Goal: Information Seeking & Learning: Learn about a topic

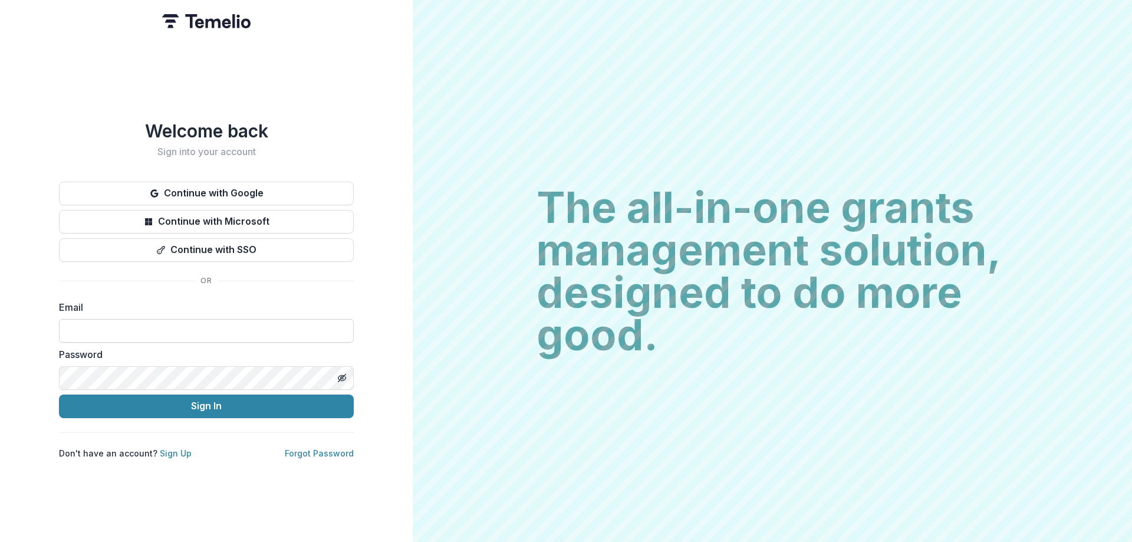
click at [210, 328] on input at bounding box center [206, 331] width 295 height 24
type input "**********"
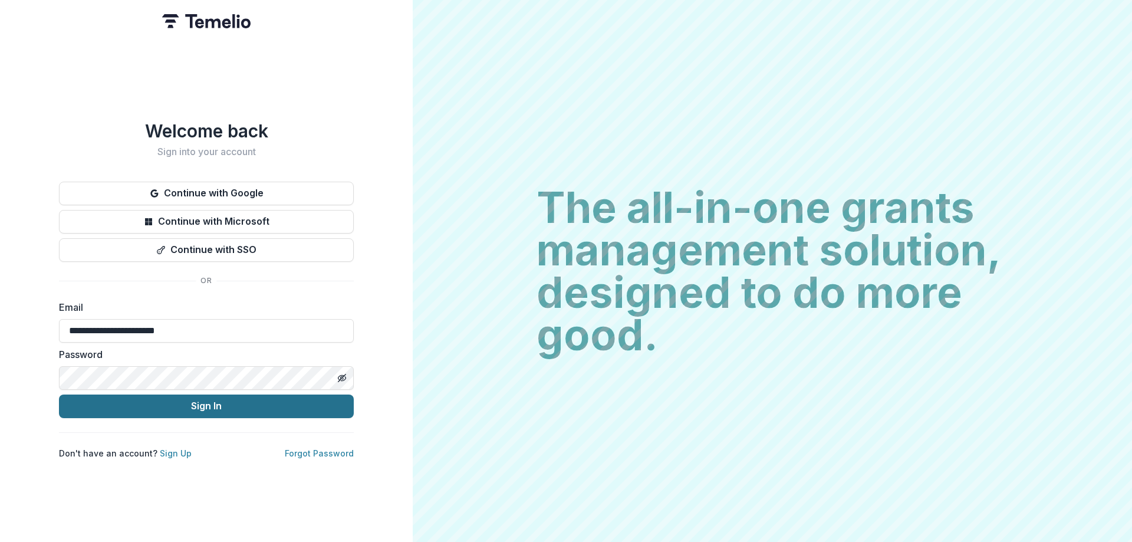
click at [215, 408] on button "Sign In" at bounding box center [206, 406] width 295 height 24
click at [160, 411] on button "Sign In" at bounding box center [206, 406] width 295 height 24
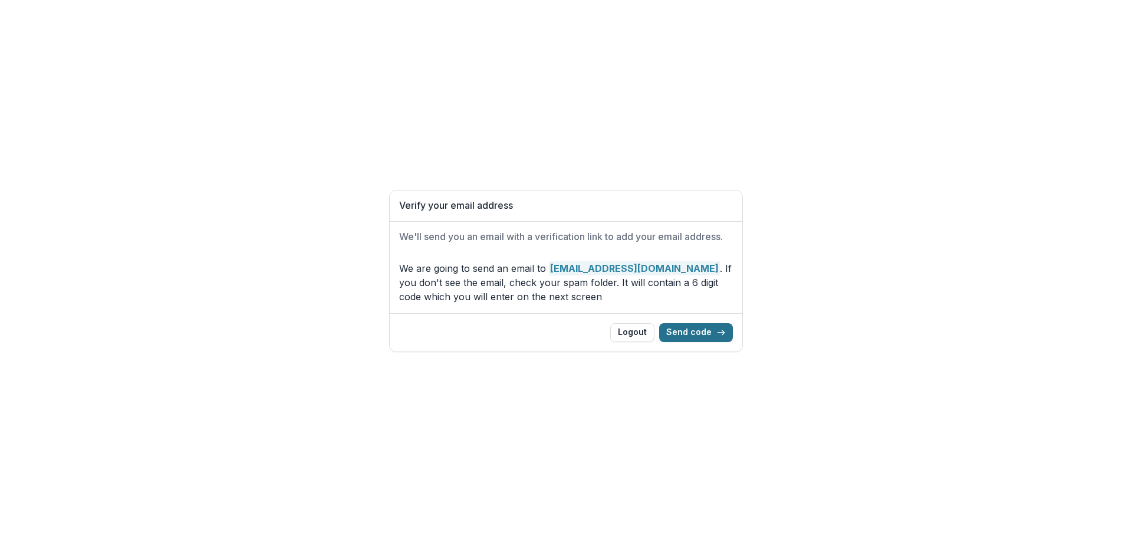
click at [687, 336] on button "Send code" at bounding box center [696, 332] width 74 height 19
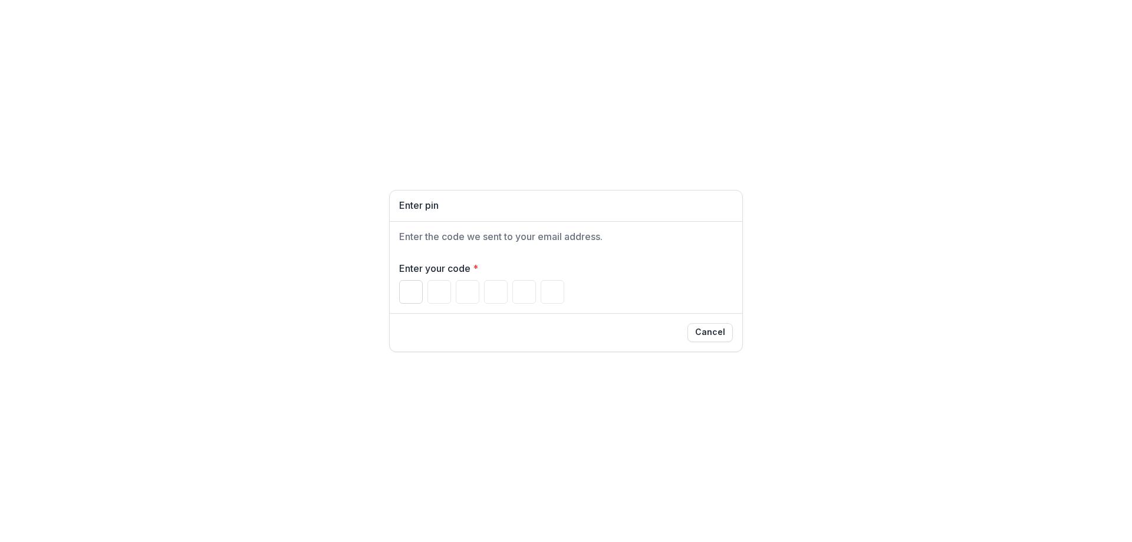
click at [416, 297] on input "Please enter your pin code" at bounding box center [411, 292] width 24 height 24
type input "*"
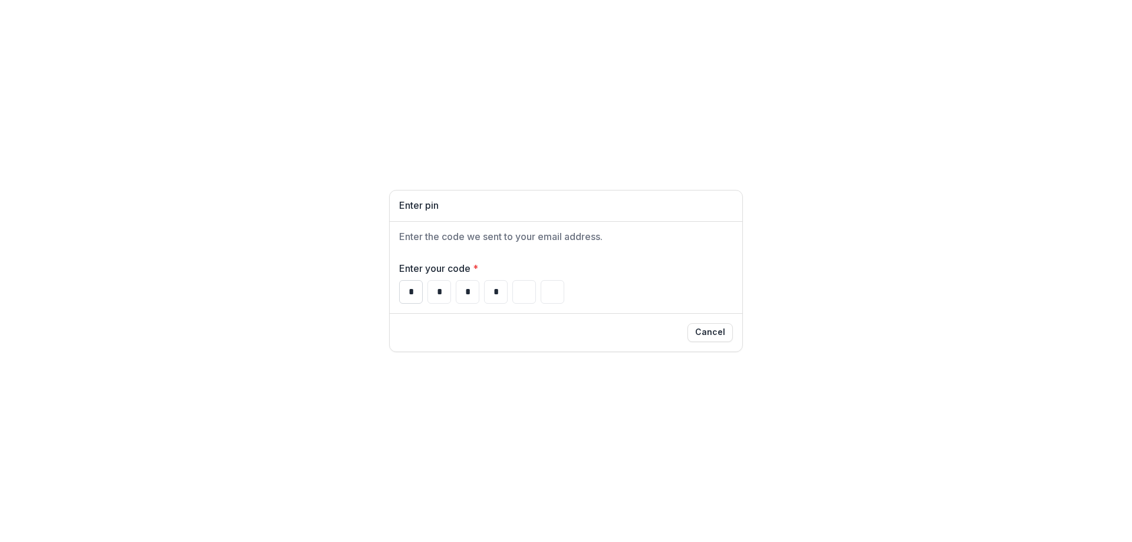
type input "*"
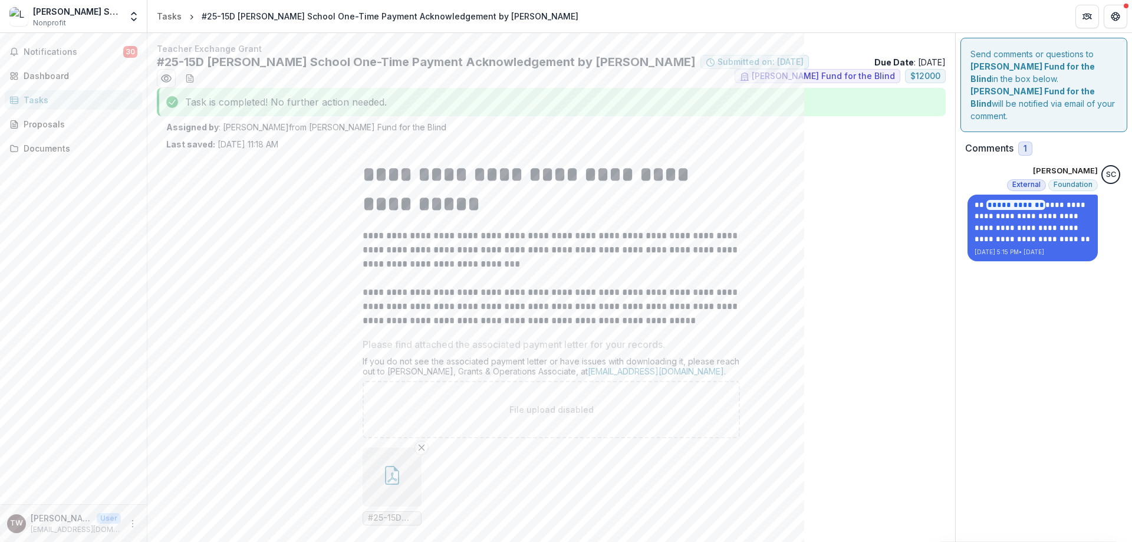
click at [28, 98] on div "Tasks" at bounding box center [78, 100] width 109 height 12
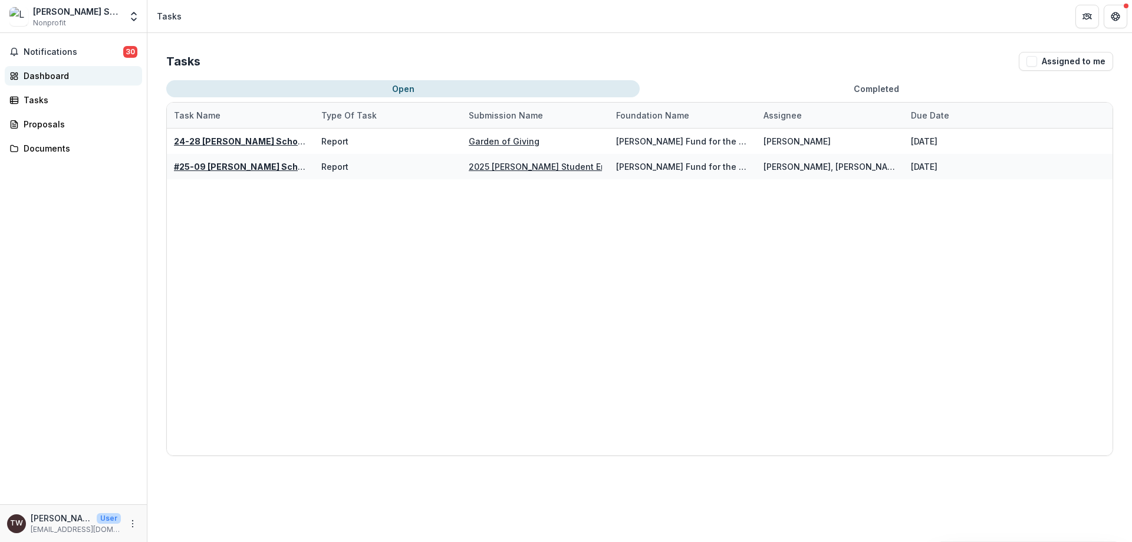
click at [28, 78] on div "Dashboard" at bounding box center [78, 76] width 109 height 12
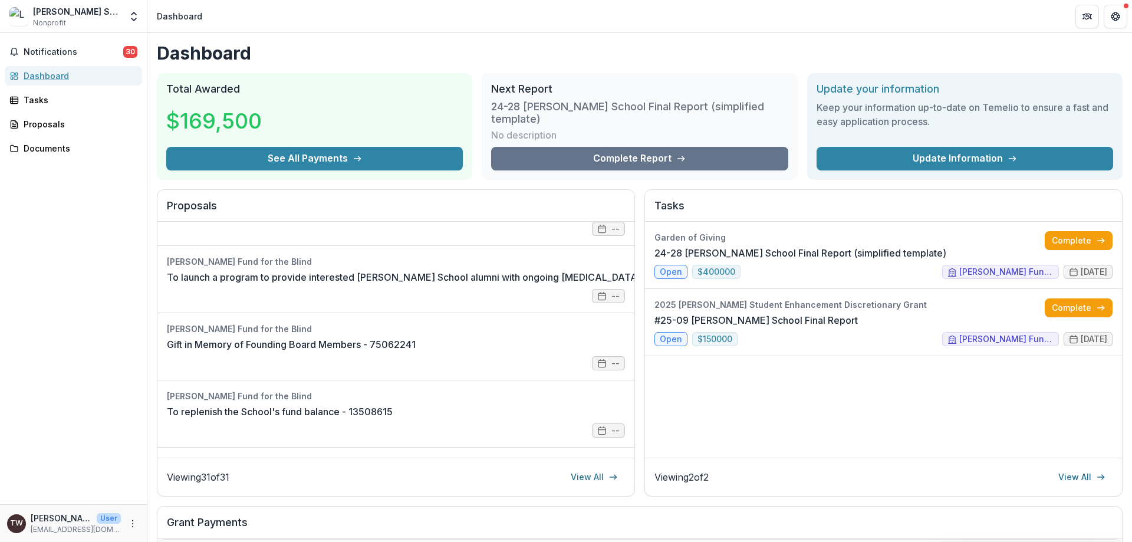
scroll to position [648, 0]
click at [577, 469] on link "View All" at bounding box center [594, 476] width 61 height 19
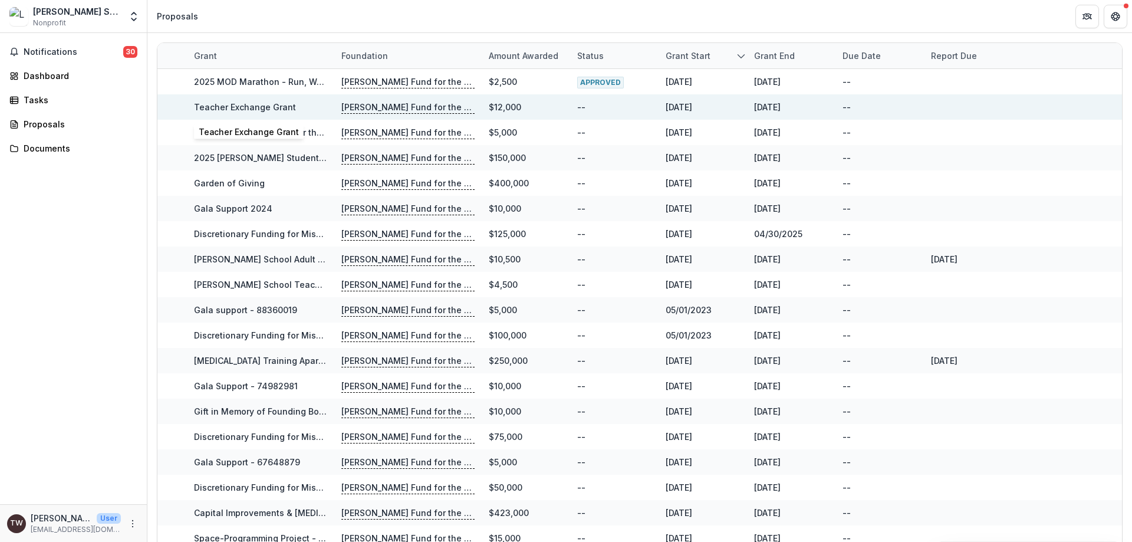
click at [282, 106] on link "Teacher Exchange Grant" at bounding box center [245, 107] width 102 height 10
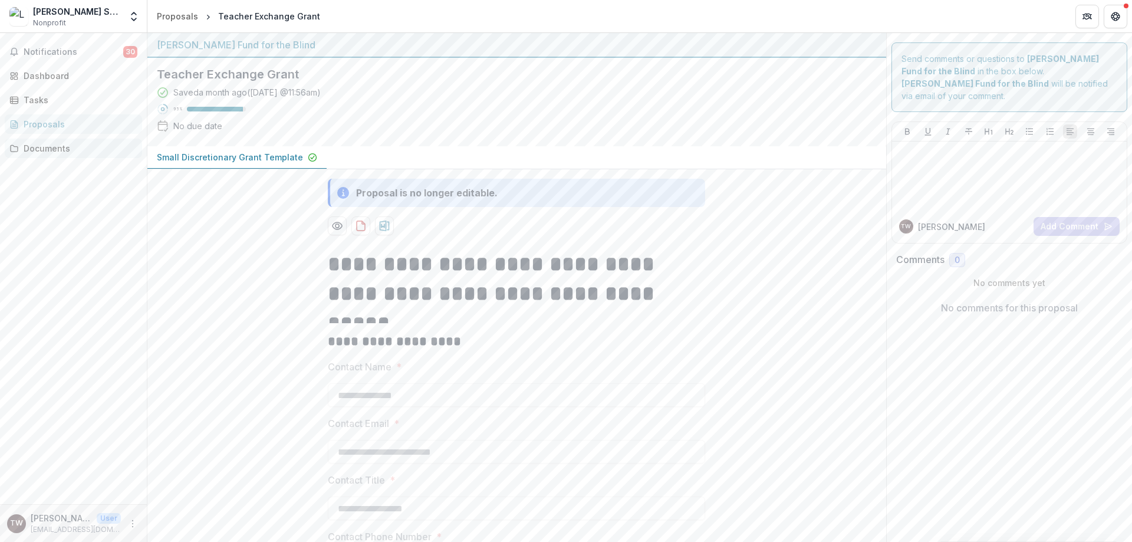
click at [50, 144] on div "Documents" at bounding box center [78, 148] width 109 height 12
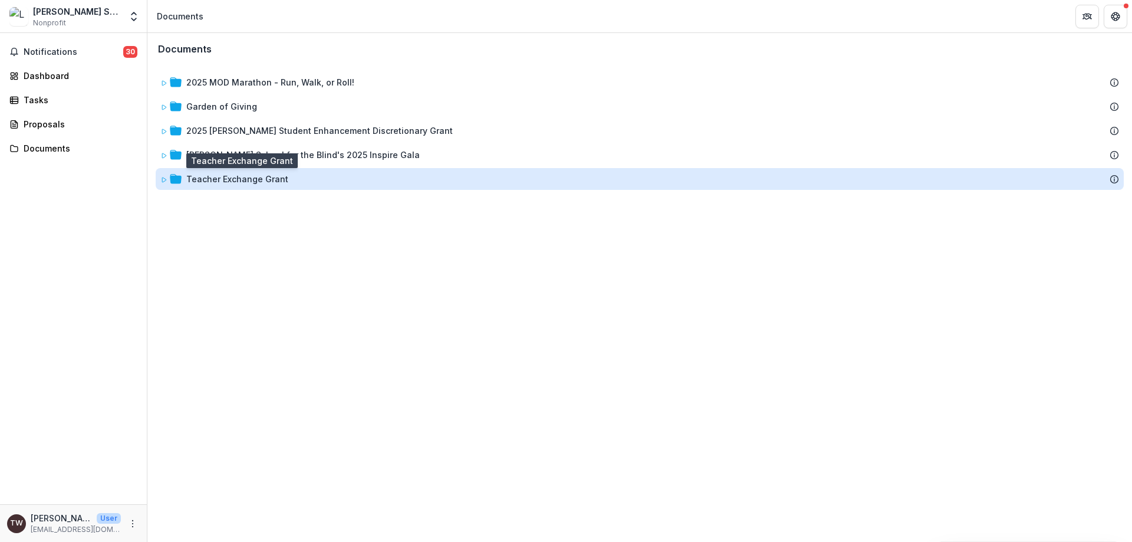
click at [253, 182] on div "Teacher Exchange Grant" at bounding box center [237, 179] width 102 height 12
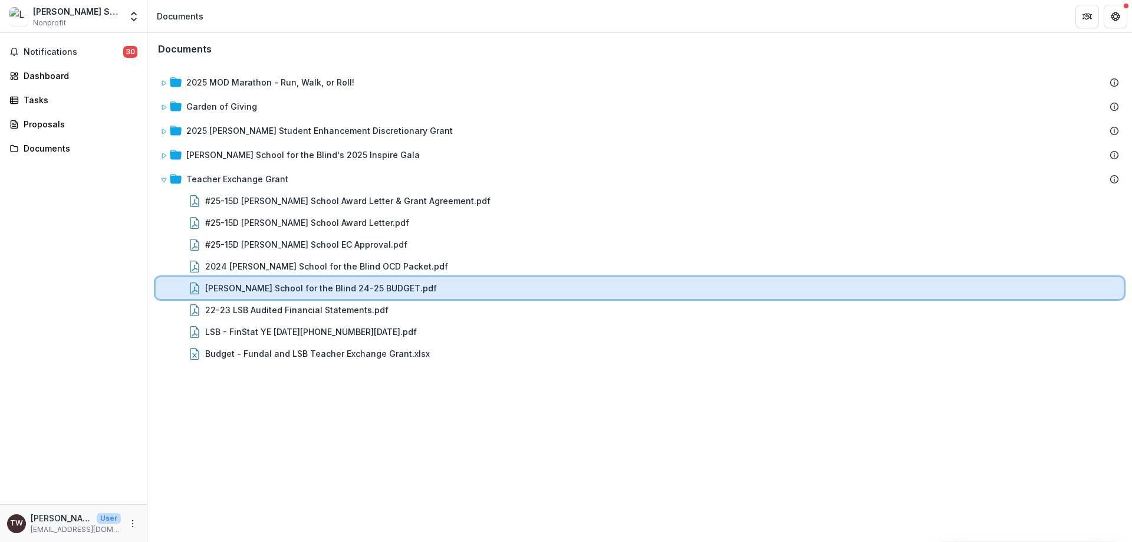
click at [401, 288] on div "Lavelle School for the Blind 24-25 BUDGET.pdf" at bounding box center [662, 288] width 914 height 12
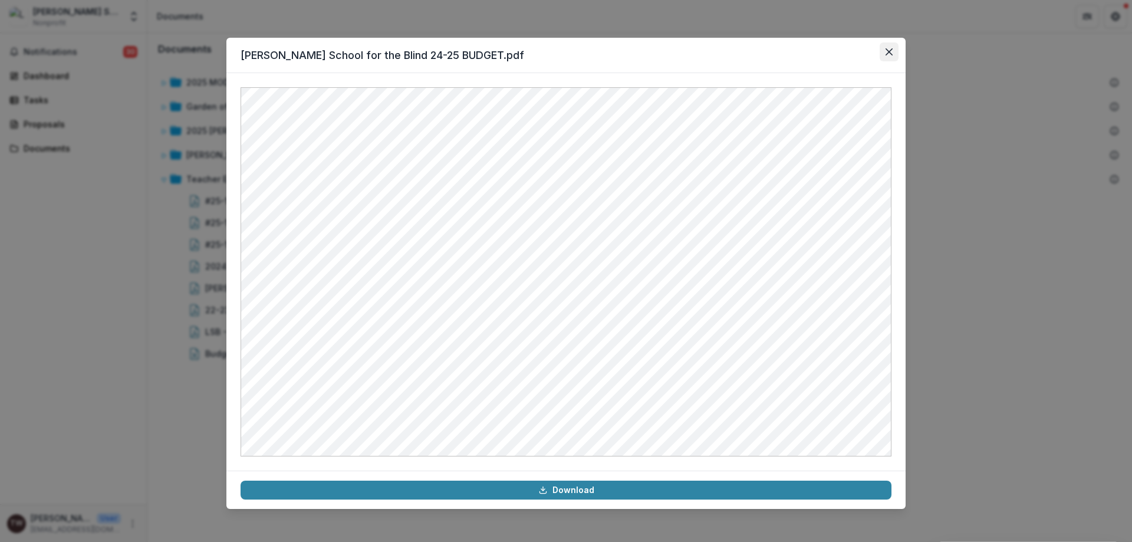
click at [895, 54] on button "Close" at bounding box center [889, 51] width 19 height 19
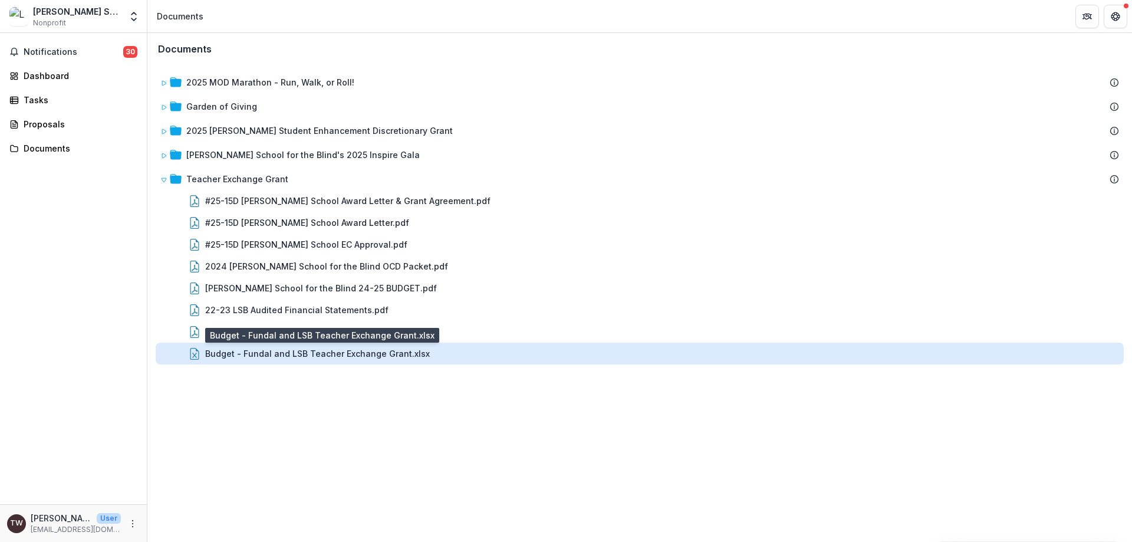
click at [376, 351] on div "Budget - Fundal and LSB Teacher Exchange Grant.xlsx" at bounding box center [317, 353] width 225 height 12
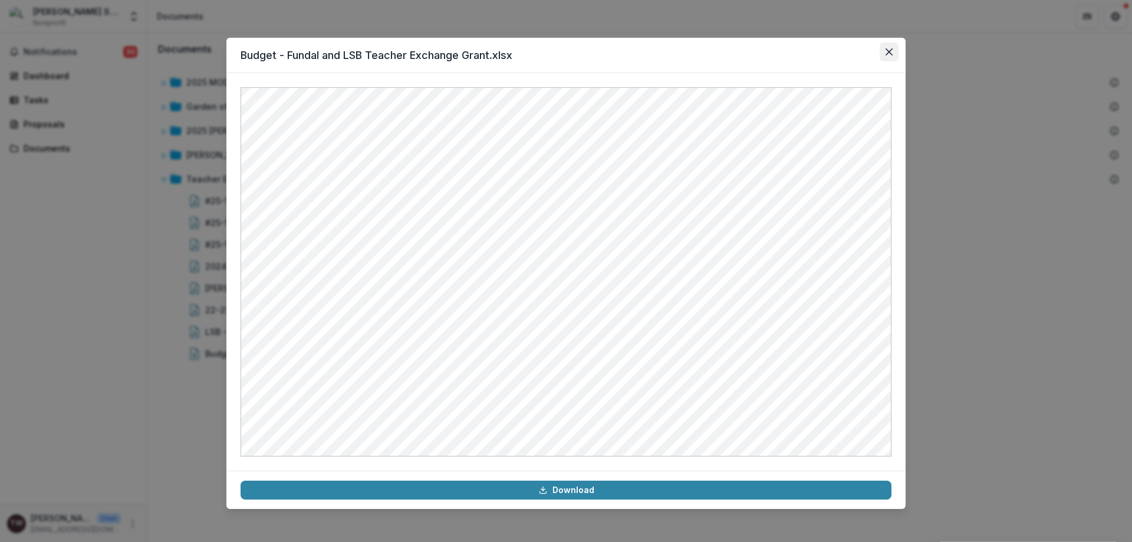
click at [884, 54] on button "Close" at bounding box center [889, 51] width 19 height 19
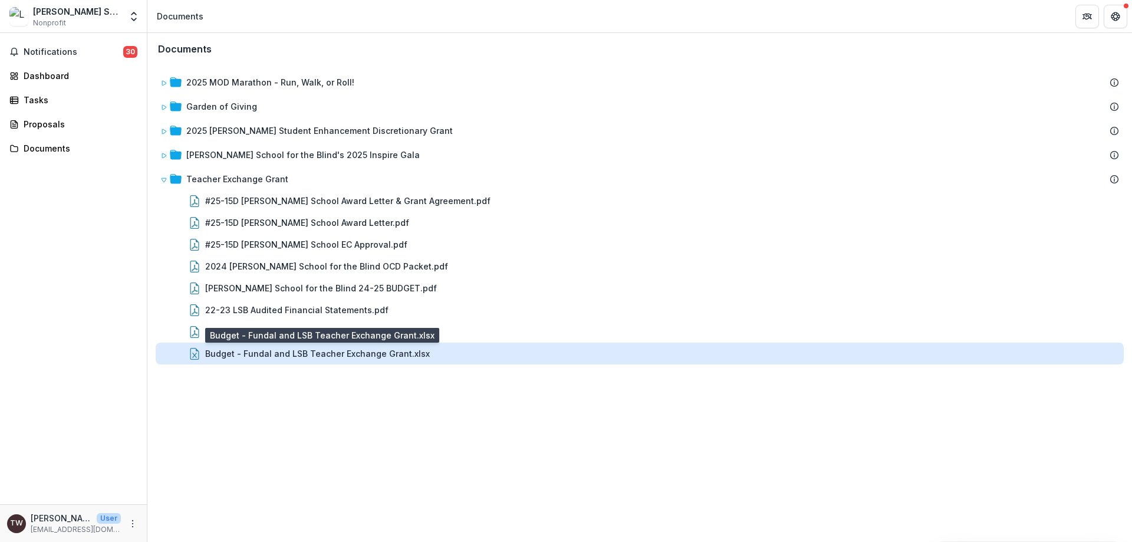
click at [355, 356] on div "Budget - Fundal and LSB Teacher Exchange Grant.xlsx" at bounding box center [317, 353] width 225 height 12
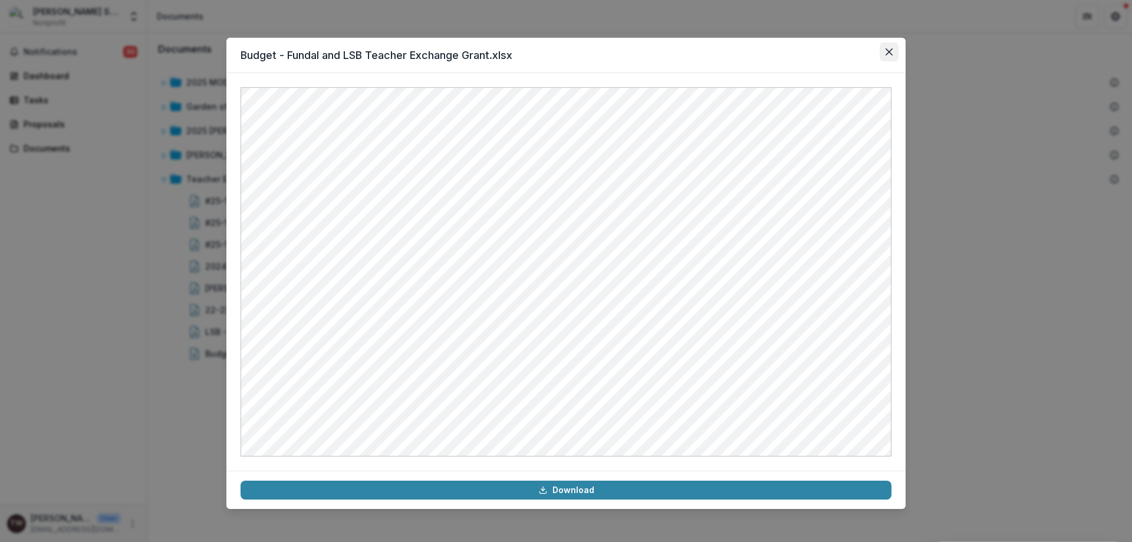
click at [889, 54] on icon "Close" at bounding box center [888, 51] width 7 height 7
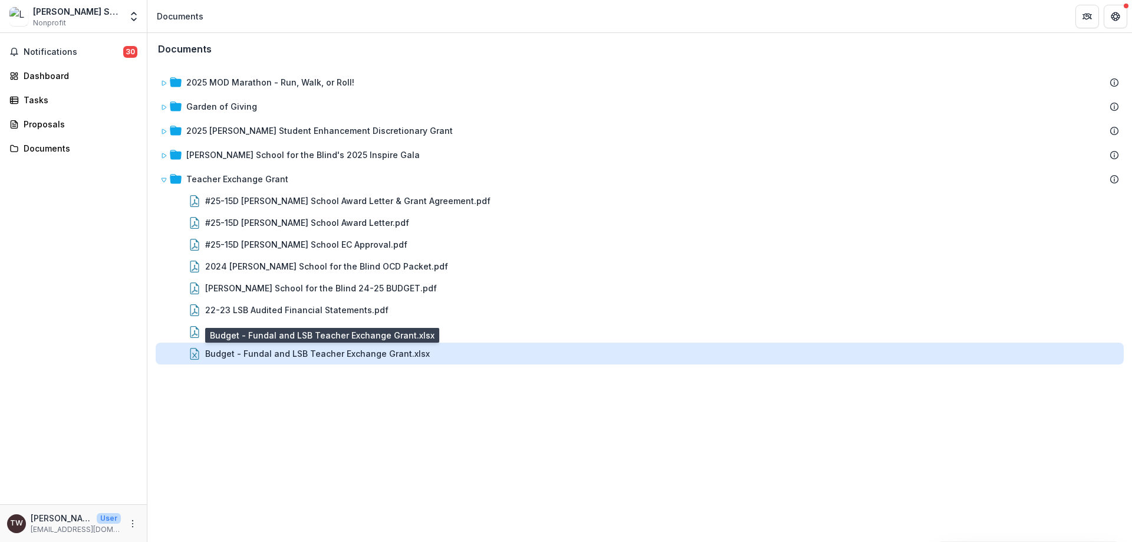
click at [401, 357] on div "Budget - Fundal and LSB Teacher Exchange Grant.xlsx" at bounding box center [317, 353] width 225 height 12
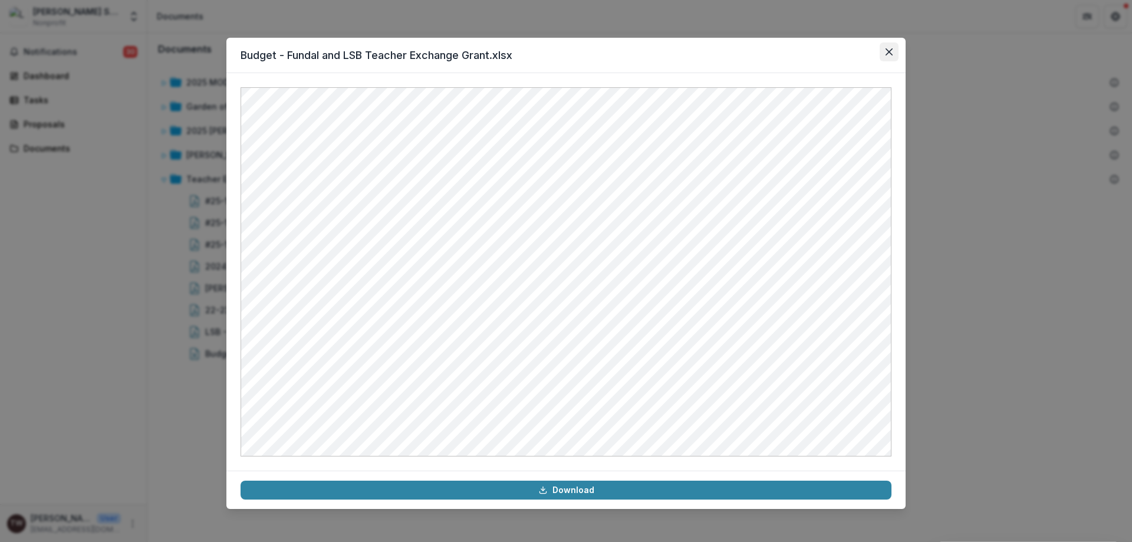
click at [888, 57] on button "Close" at bounding box center [889, 51] width 19 height 19
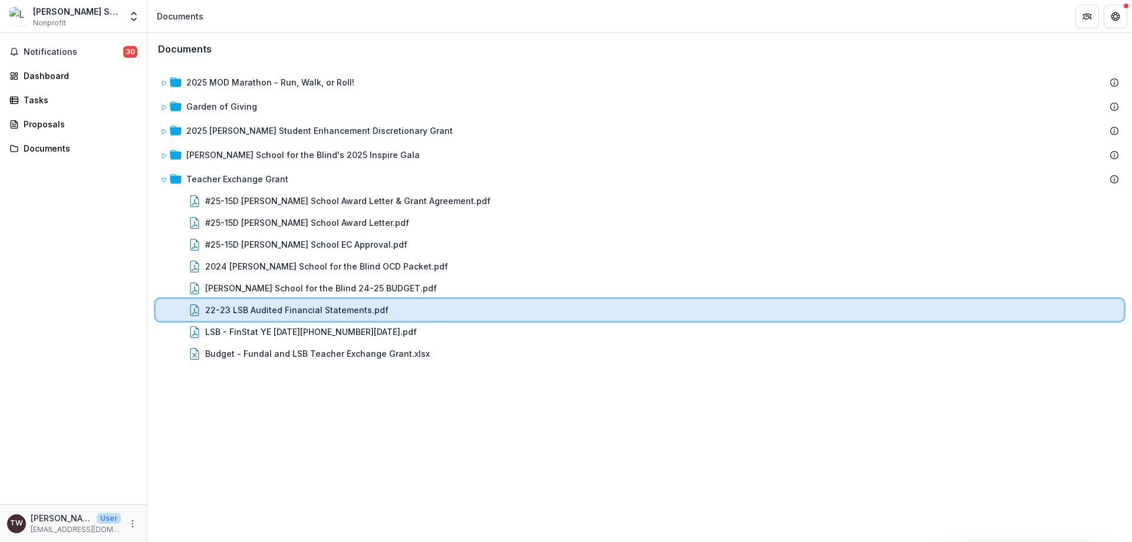
click at [497, 315] on div "22-23 LSB Audited Financial Statements.pdf" at bounding box center [662, 310] width 914 height 12
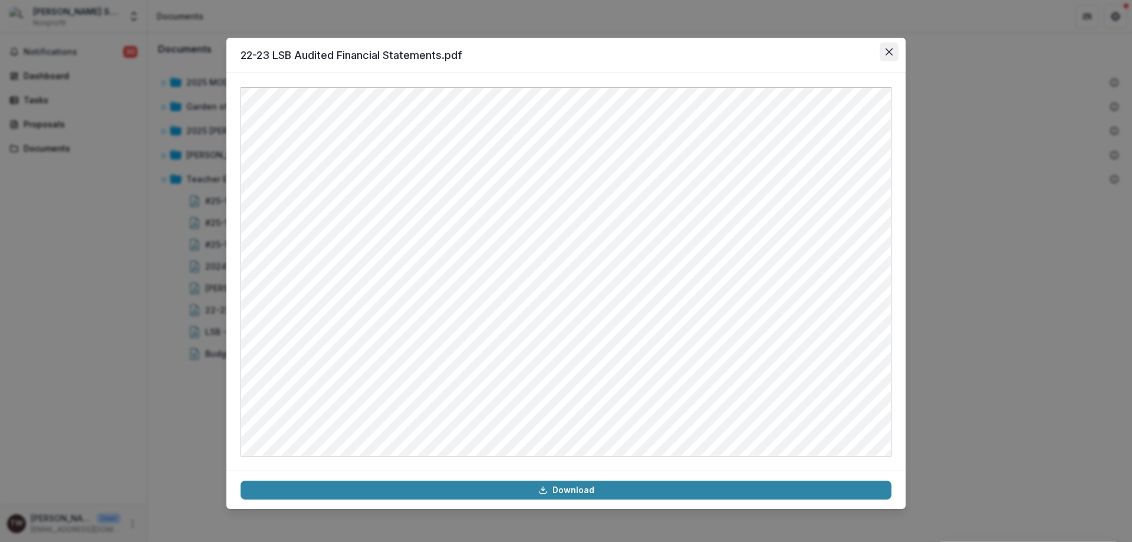
click at [887, 51] on icon "Close" at bounding box center [888, 51] width 7 height 7
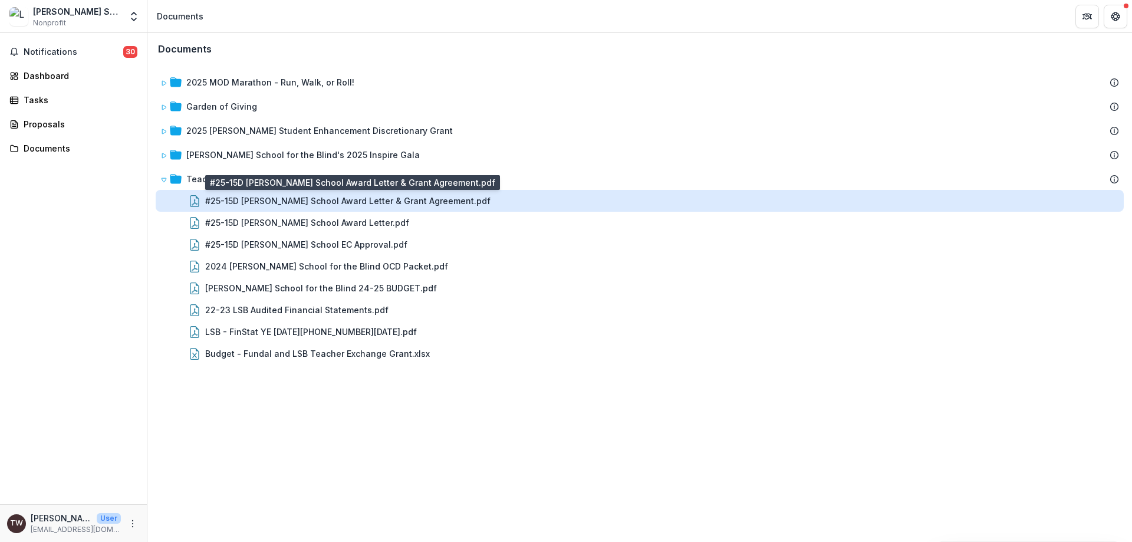
click at [324, 203] on div "#25-15D Lavelle School Award Letter & Grant Agreement.pdf" at bounding box center [347, 201] width 285 height 12
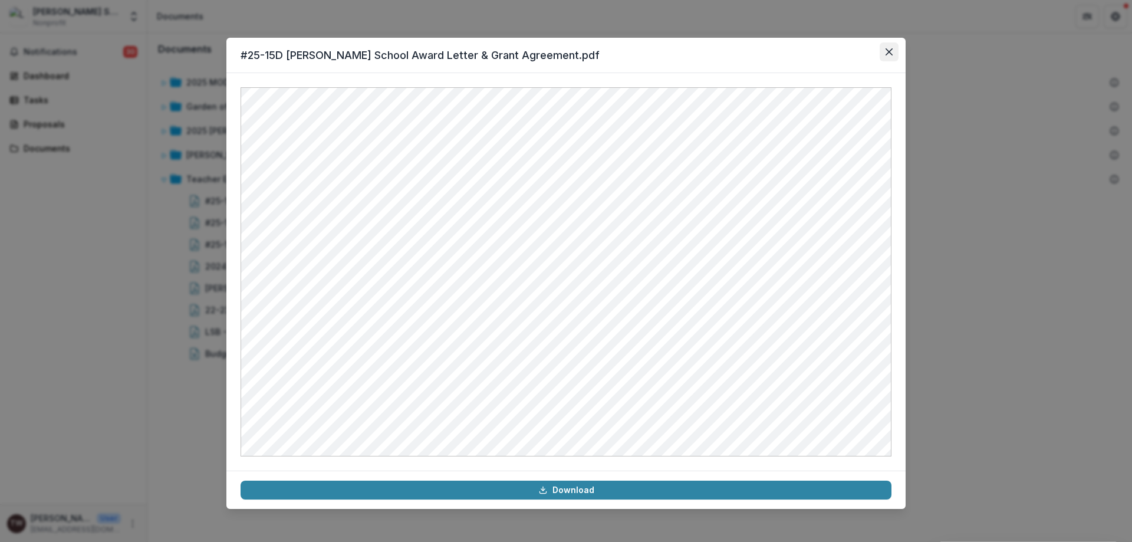
click at [881, 50] on button "Close" at bounding box center [889, 51] width 19 height 19
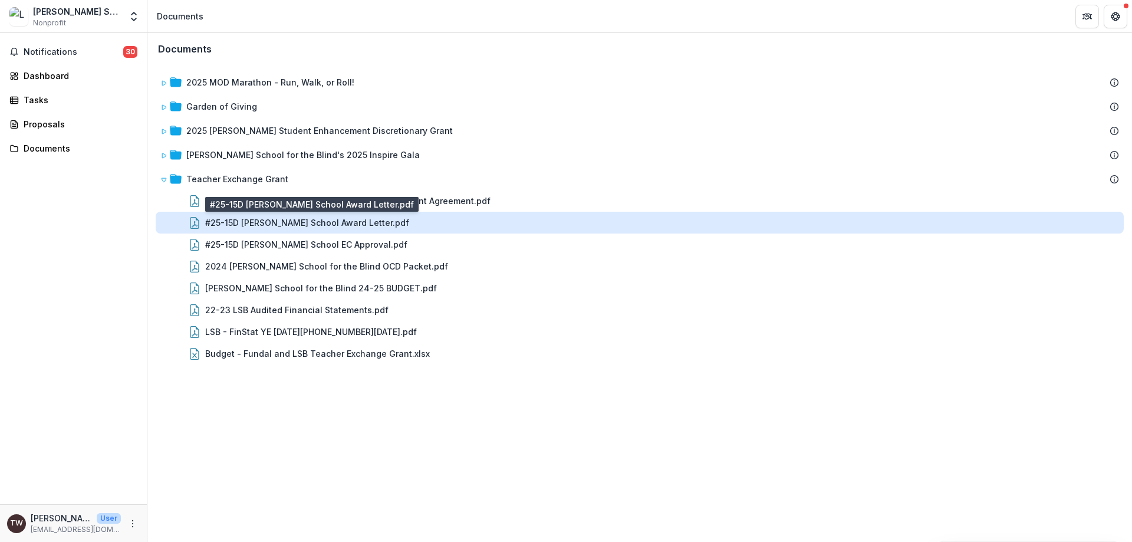
click at [208, 224] on div "#25-15D Lavelle School Award Letter.pdf" at bounding box center [307, 222] width 204 height 12
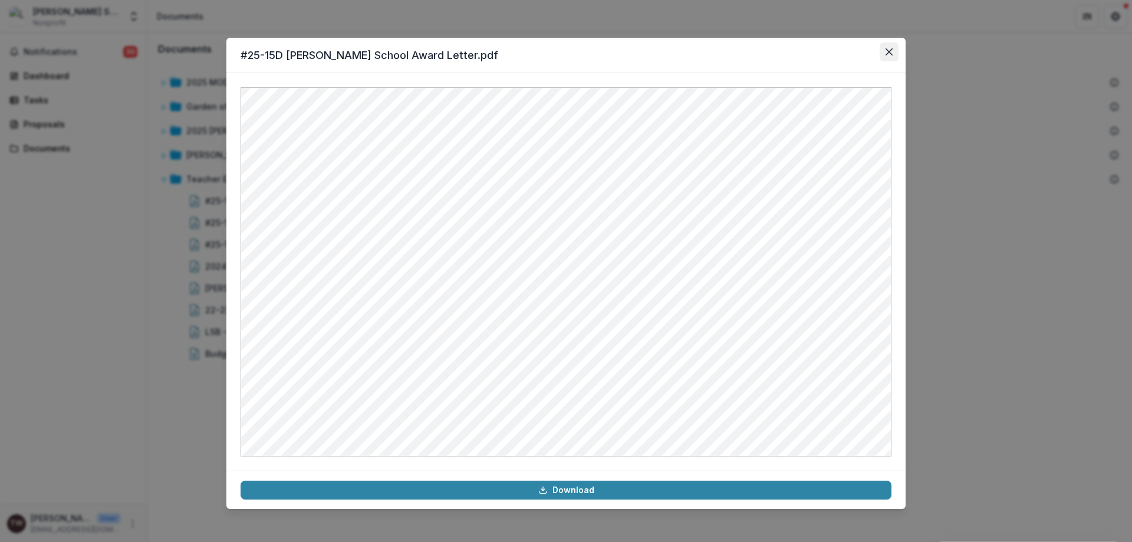
click at [883, 50] on button "Close" at bounding box center [889, 51] width 19 height 19
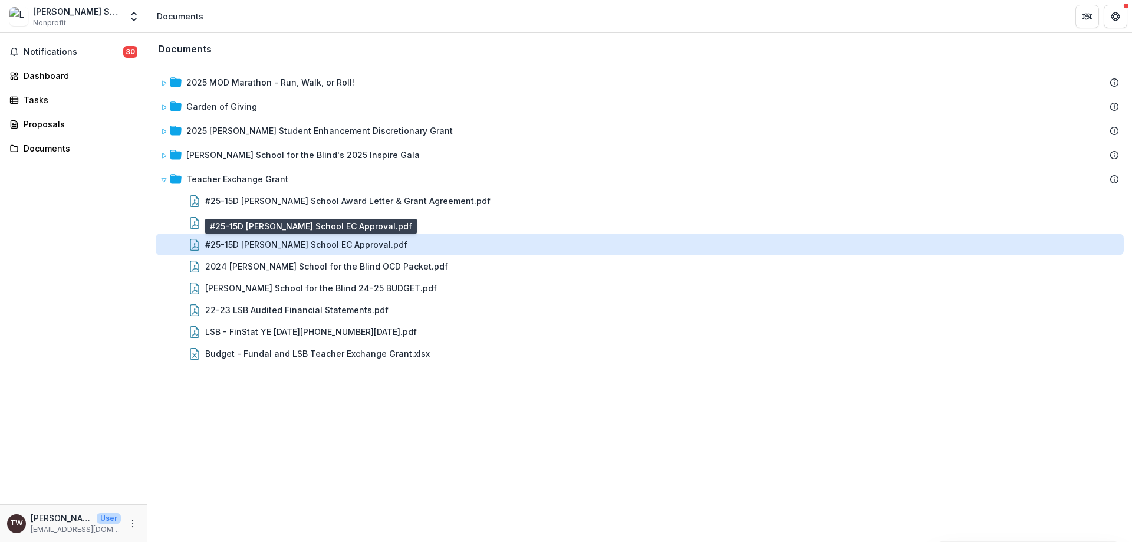
click at [343, 245] on div "#25-15D Lavelle School EC Approval.pdf" at bounding box center [306, 244] width 202 height 12
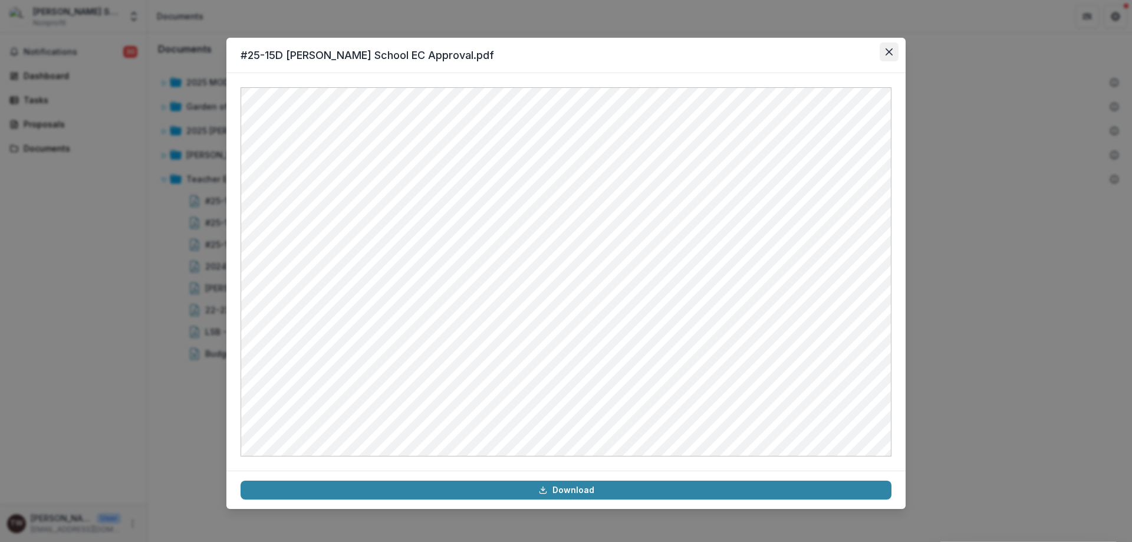
click at [885, 57] on button "Close" at bounding box center [889, 51] width 19 height 19
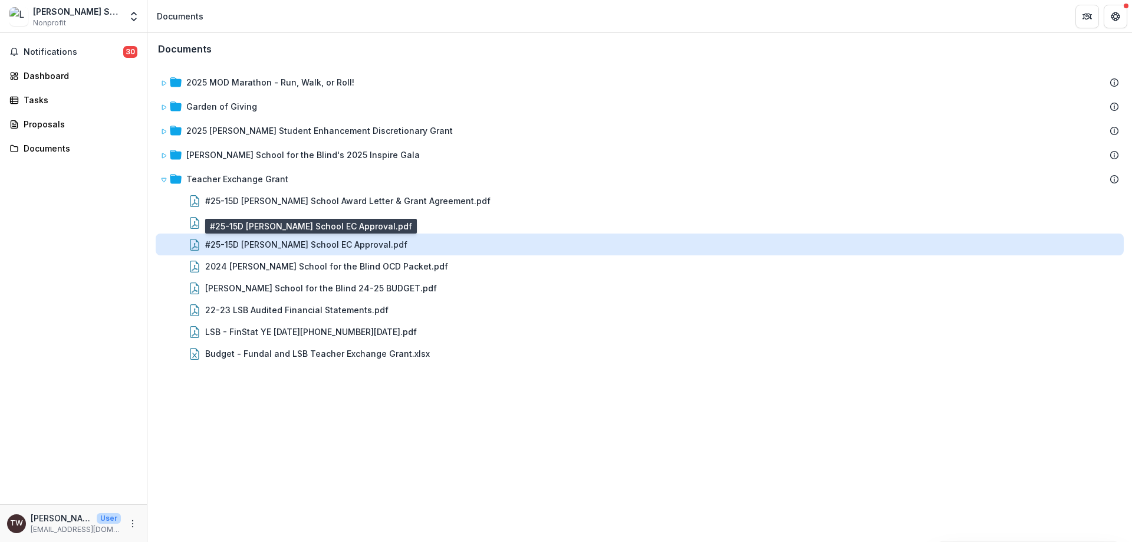
click at [360, 238] on div "#25-15D Lavelle School EC Approval.pdf" at bounding box center [306, 244] width 202 height 12
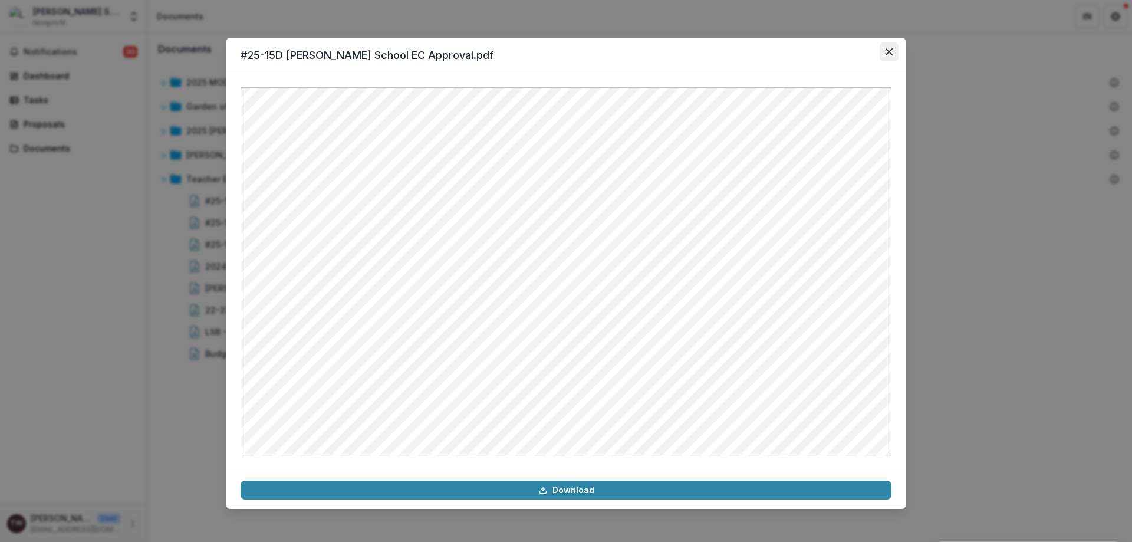
click at [887, 51] on icon "Close" at bounding box center [888, 51] width 7 height 7
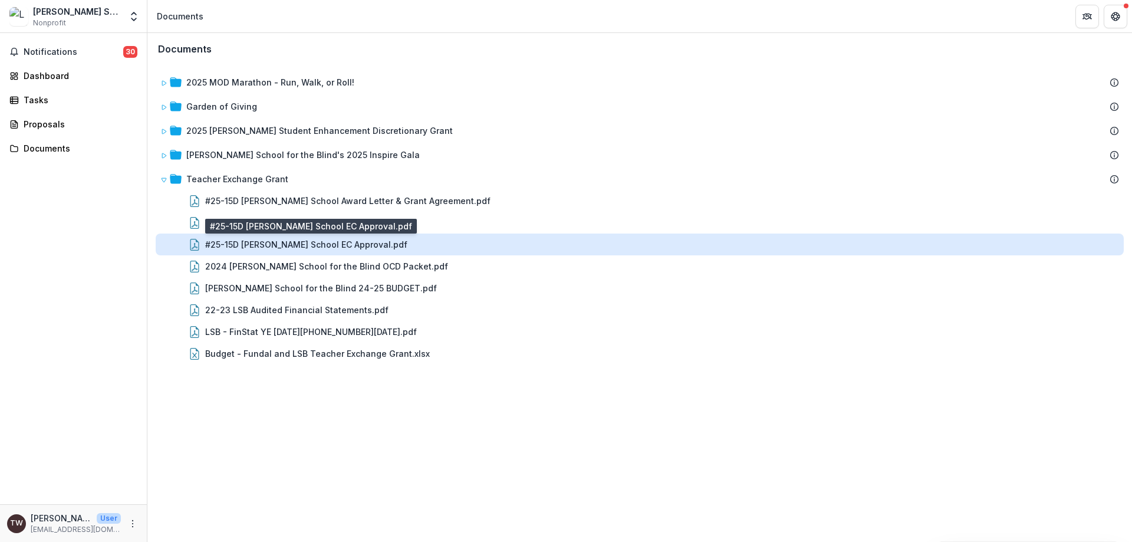
click at [363, 248] on div "#25-15D Lavelle School EC Approval.pdf" at bounding box center [306, 244] width 202 height 12
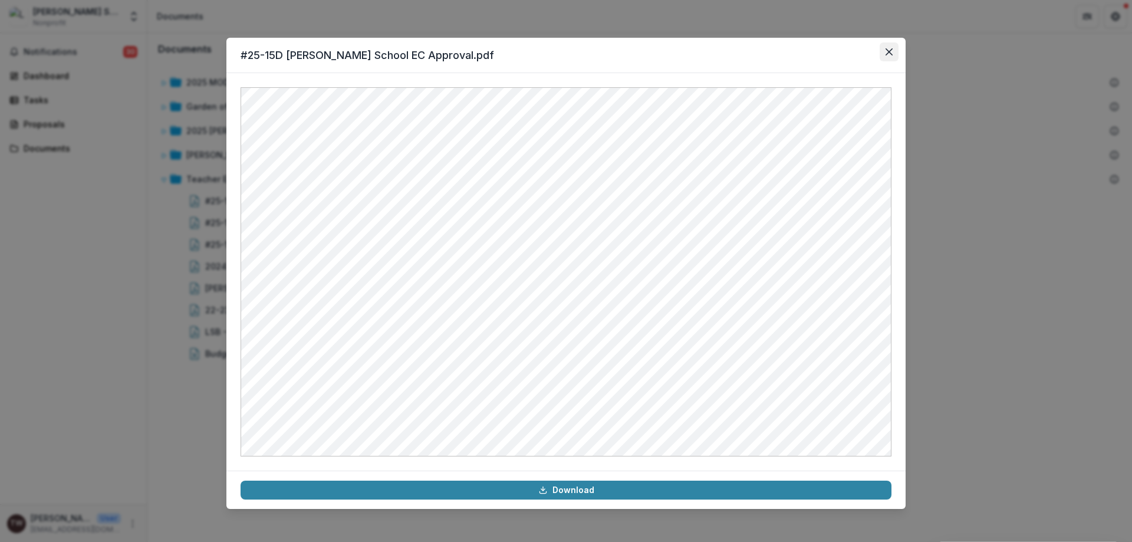
click at [888, 55] on icon "Close" at bounding box center [888, 51] width 7 height 7
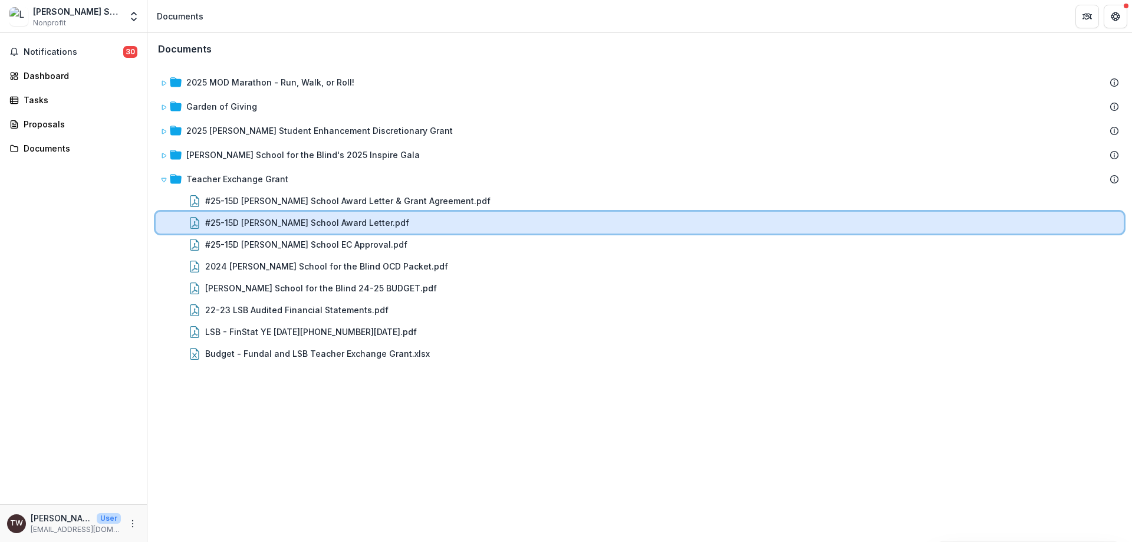
click at [624, 215] on div "#25-15D Lavelle School Award Letter.pdf" at bounding box center [640, 223] width 968 height 22
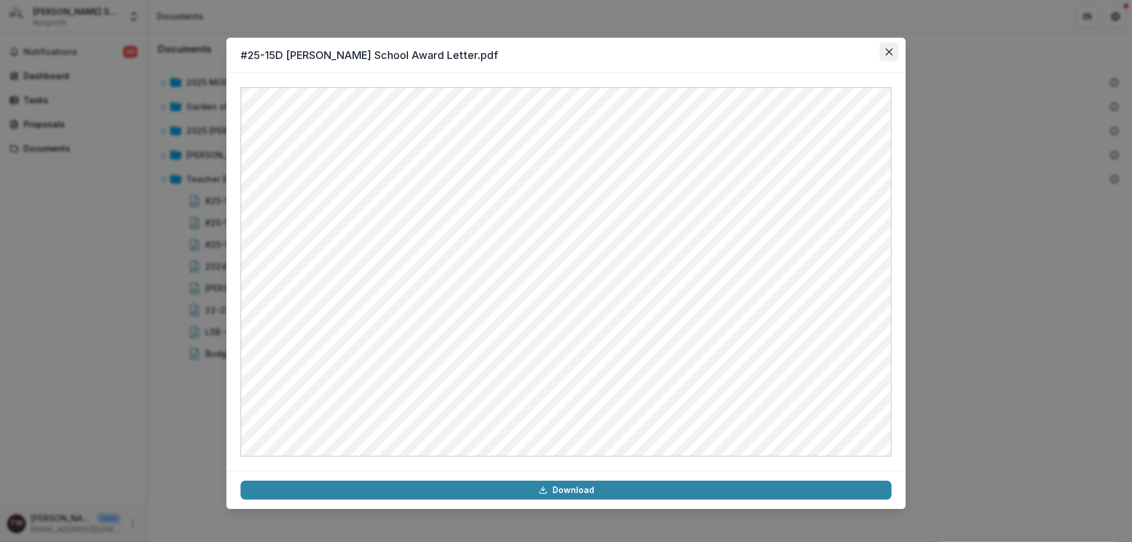
click at [885, 48] on icon "Close" at bounding box center [888, 51] width 7 height 7
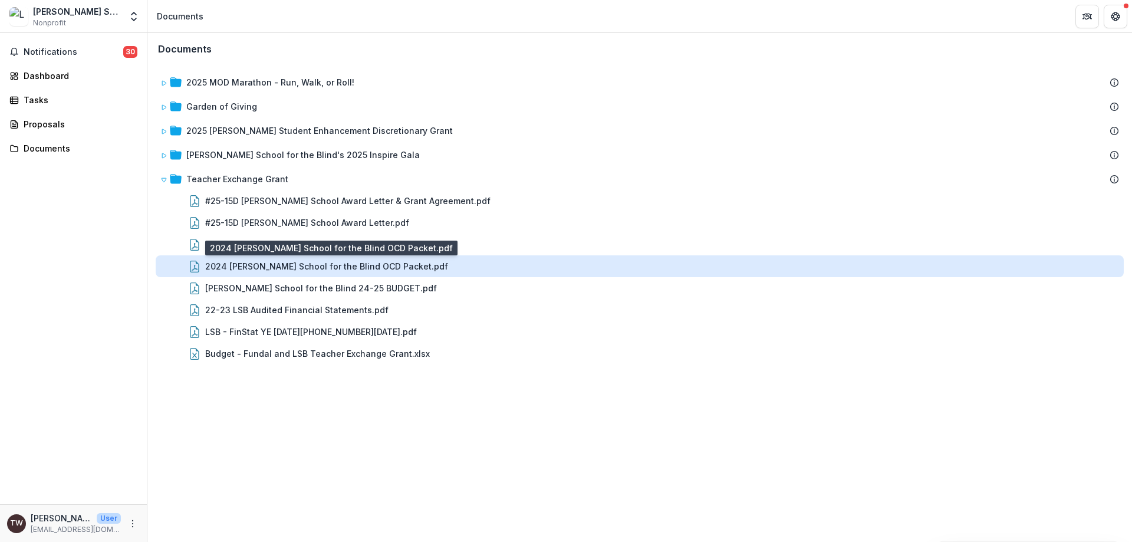
click at [239, 266] on div "2024 Lavelle School for the Blind OCD Packet.pdf" at bounding box center [326, 266] width 243 height 12
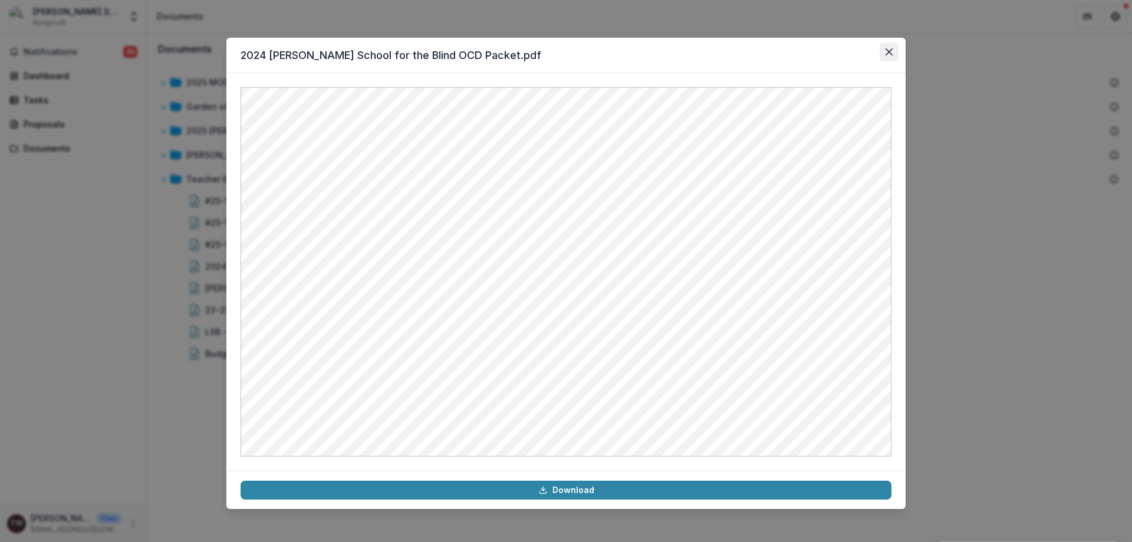
click at [895, 50] on button "Close" at bounding box center [889, 51] width 19 height 19
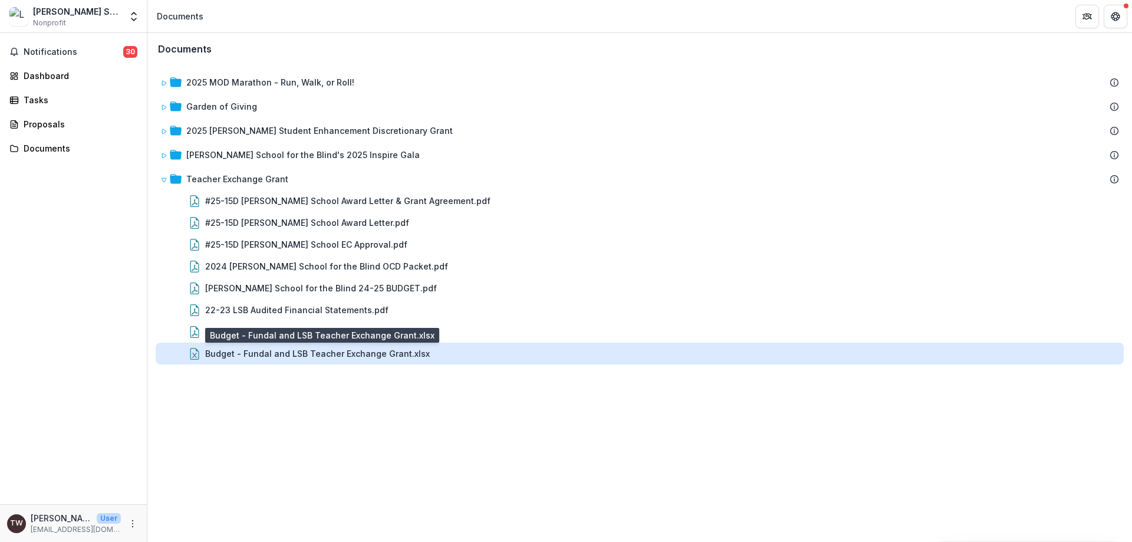
click at [374, 353] on div "Budget - Fundal and LSB Teacher Exchange Grant.xlsx" at bounding box center [317, 353] width 225 height 12
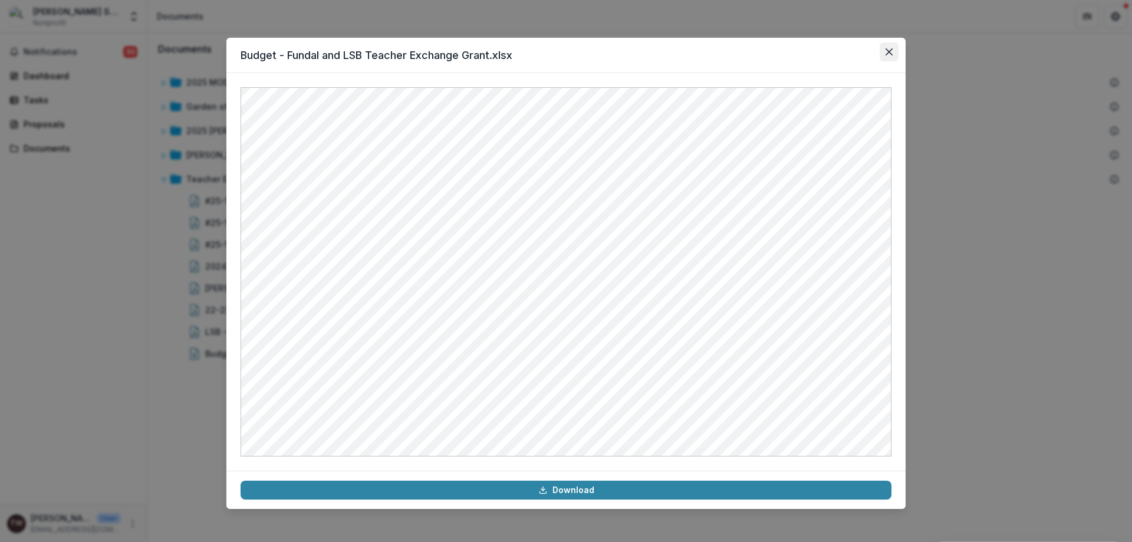
click at [892, 55] on icon "Close" at bounding box center [888, 51] width 7 height 7
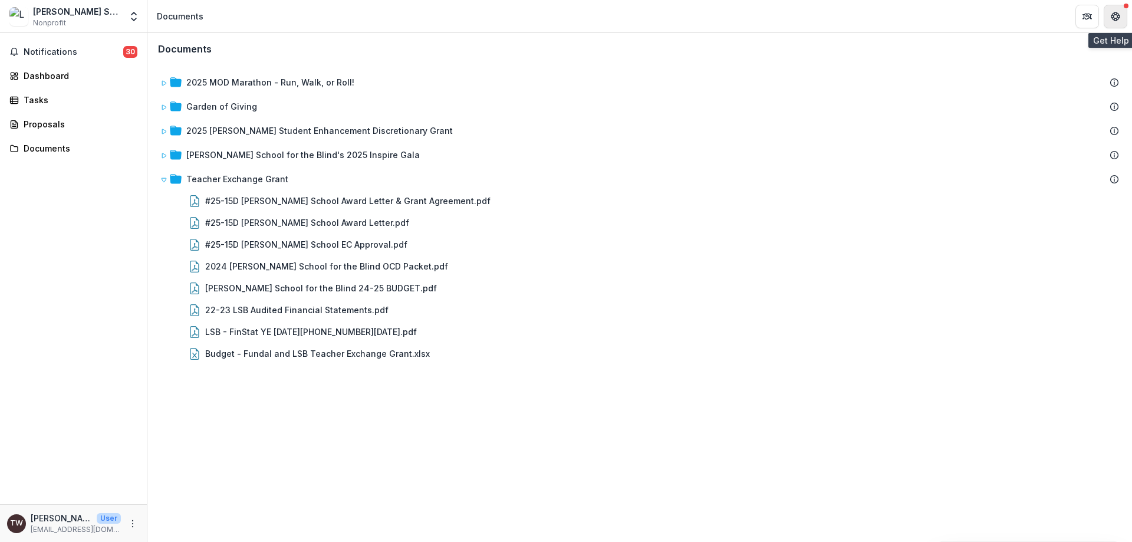
click at [1108, 16] on button "Get Help" at bounding box center [1116, 17] width 24 height 24
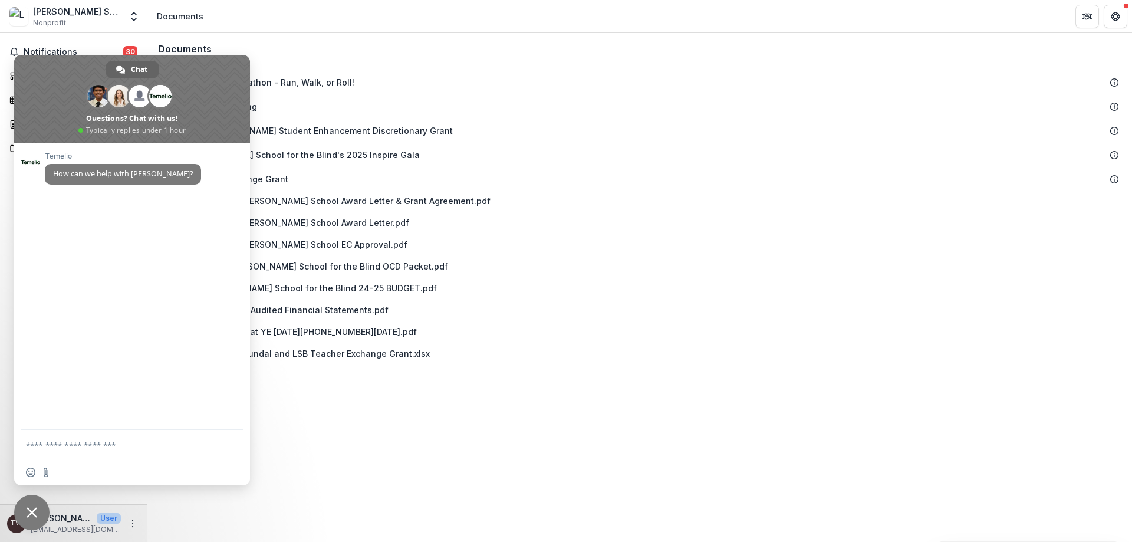
click at [424, 45] on div "Documents" at bounding box center [640, 49] width 982 height 30
click at [404, 438] on div "Documents 2025 MOD Marathon - Run, Walk, or Roll! Garden of Giving 2025 John Ca…" at bounding box center [639, 287] width 985 height 509
click at [101, 41] on div "Notifications 30 Dashboard Tasks Proposals Documents" at bounding box center [73, 268] width 147 height 471
click at [1111, 13] on icon "Get Help" at bounding box center [1115, 16] width 9 height 9
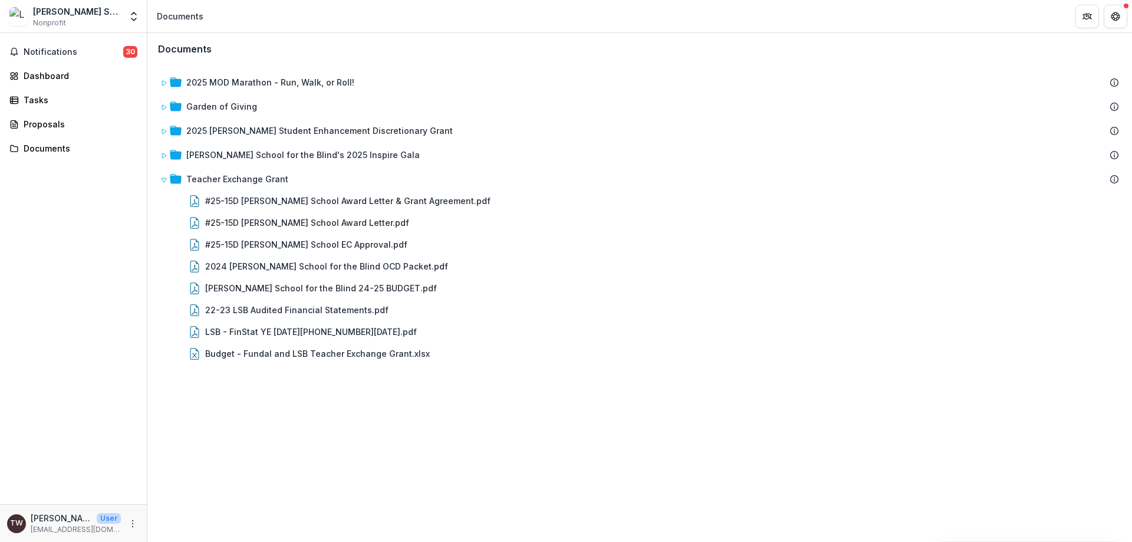
click at [67, 19] on div "Lavelle School for the Blind Nonprofit" at bounding box center [77, 16] width 88 height 23
